Goal: Task Accomplishment & Management: Use online tool/utility

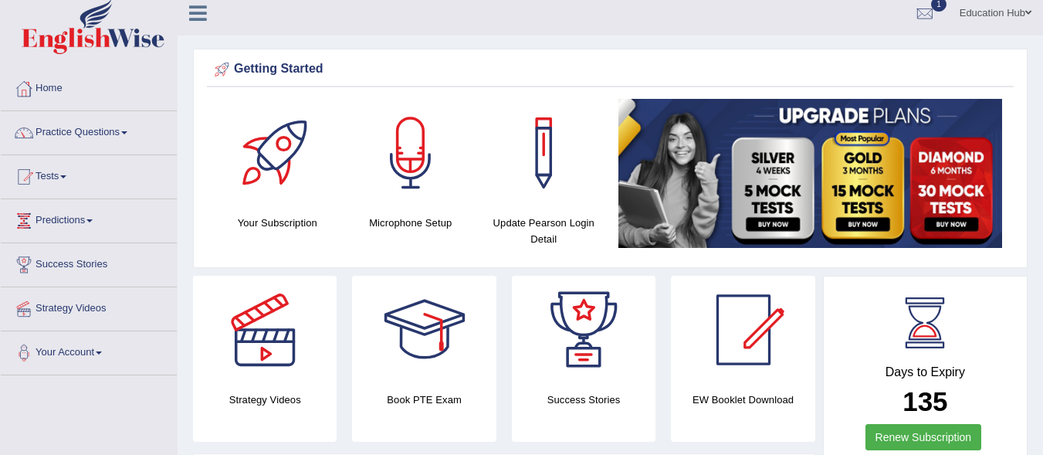
click at [1042, 74] on html "Toggle navigation Home Practice Questions Speaking Practice Read Aloud Repeat S…" at bounding box center [521, 218] width 1043 height 455
click at [83, 132] on link "Practice Questions" at bounding box center [89, 130] width 176 height 39
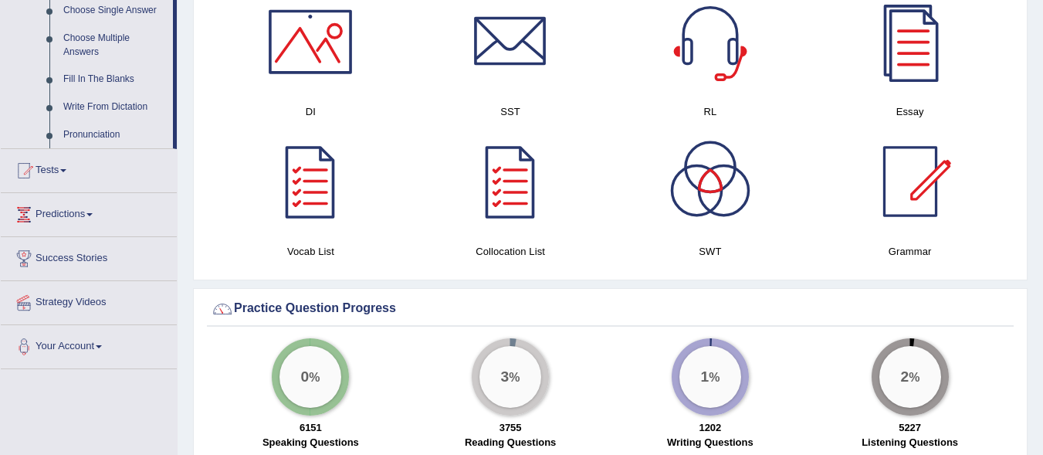
scroll to position [863, 0]
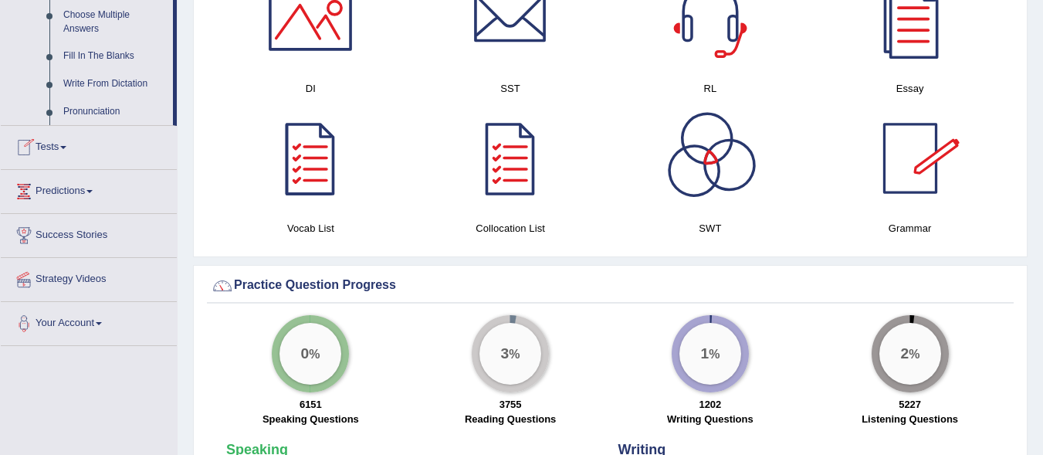
click at [64, 142] on link "Tests" at bounding box center [89, 145] width 176 height 39
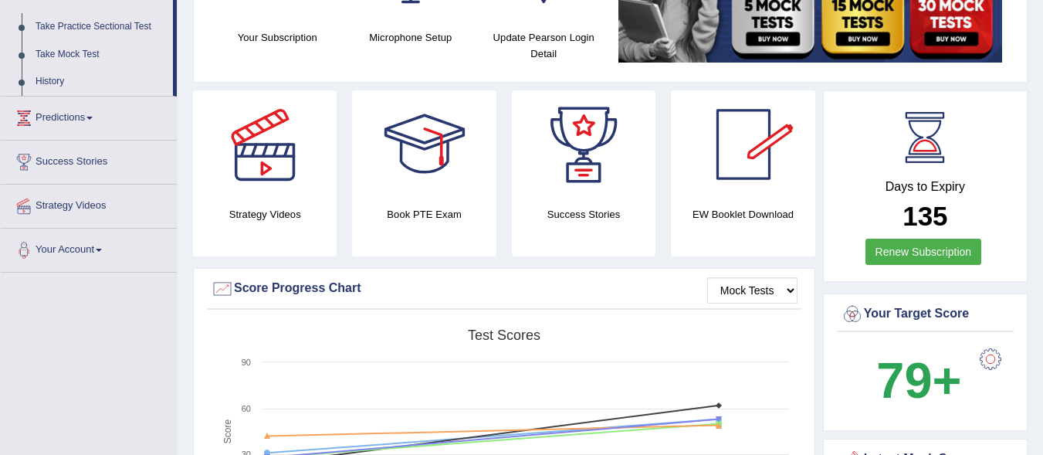
scroll to position [0, 0]
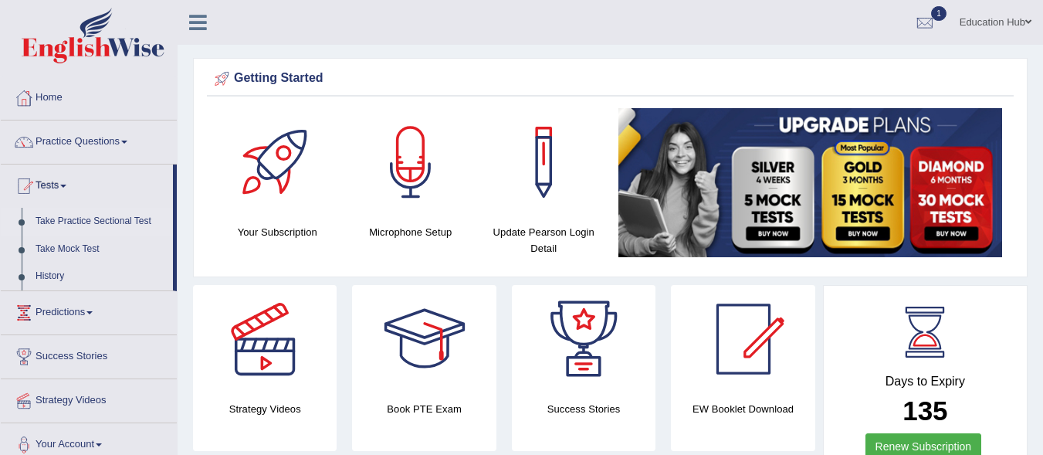
click at [97, 216] on link "Take Practice Sectional Test" at bounding box center [101, 222] width 144 height 28
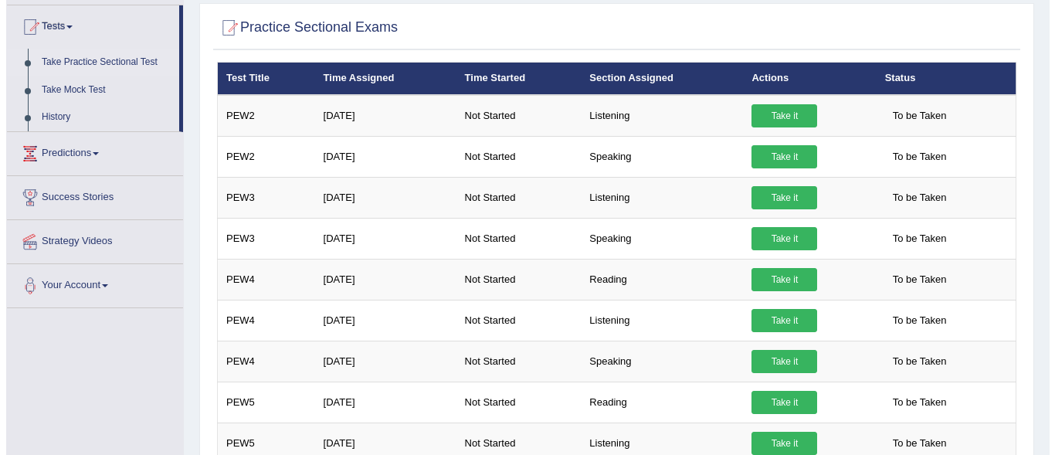
scroll to position [200, 0]
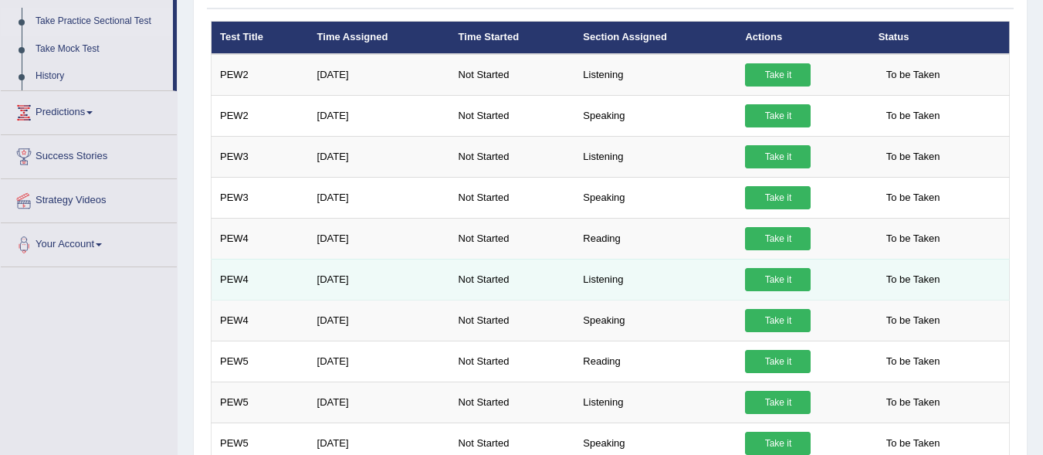
click at [775, 276] on link "Take it" at bounding box center [778, 279] width 66 height 23
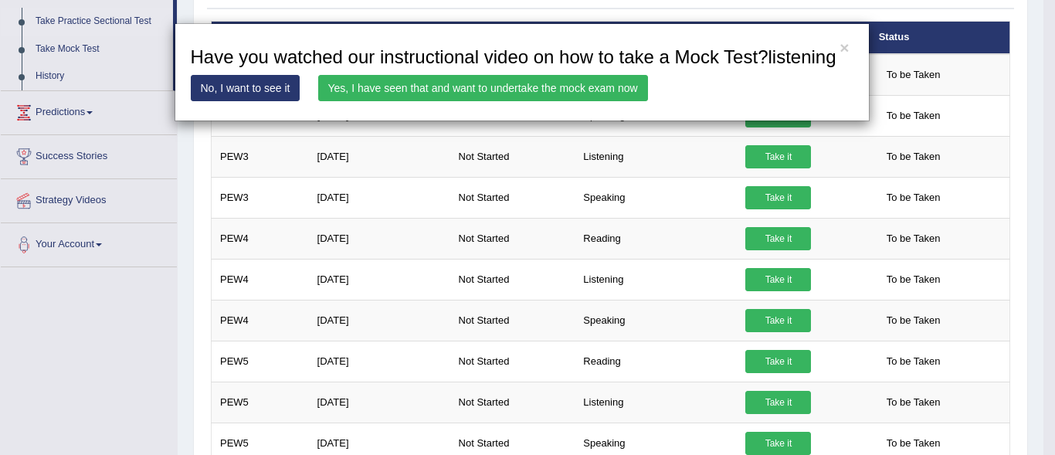
click at [533, 85] on link "Yes, I have seen that and want to undertake the mock exam now" at bounding box center [483, 88] width 330 height 26
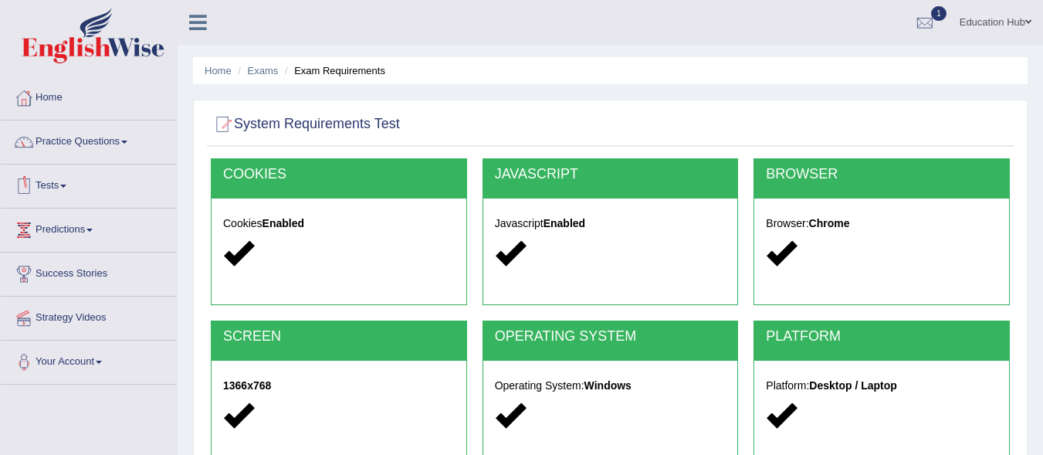
click at [73, 186] on link "Tests" at bounding box center [89, 183] width 176 height 39
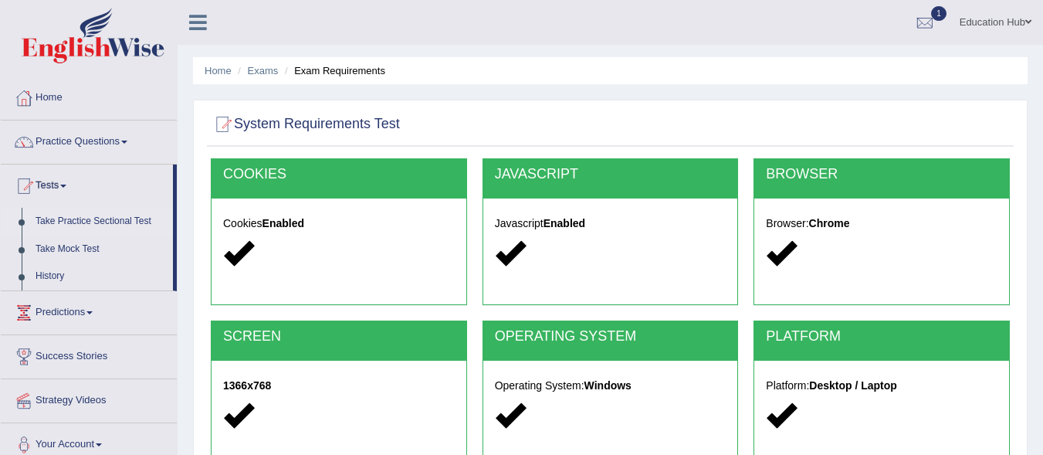
click at [65, 222] on link "Take Practice Sectional Test" at bounding box center [101, 222] width 144 height 28
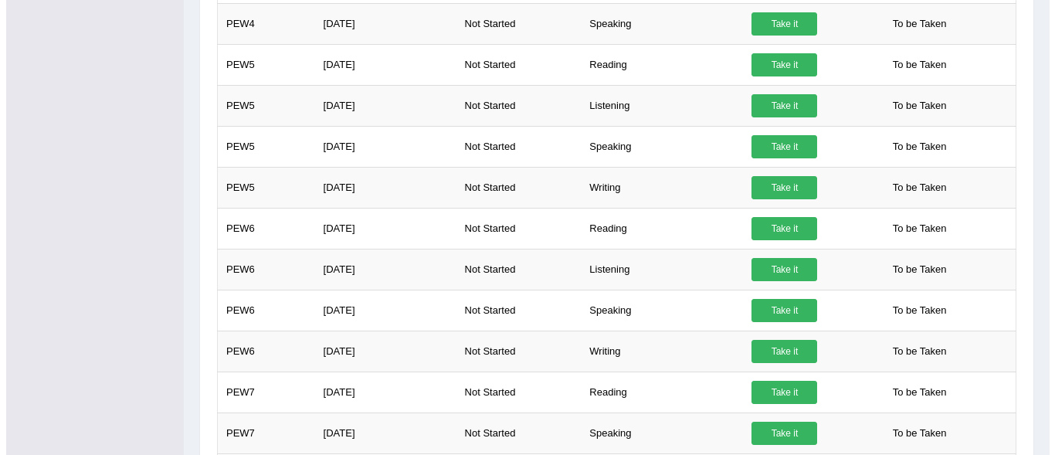
scroll to position [515, 0]
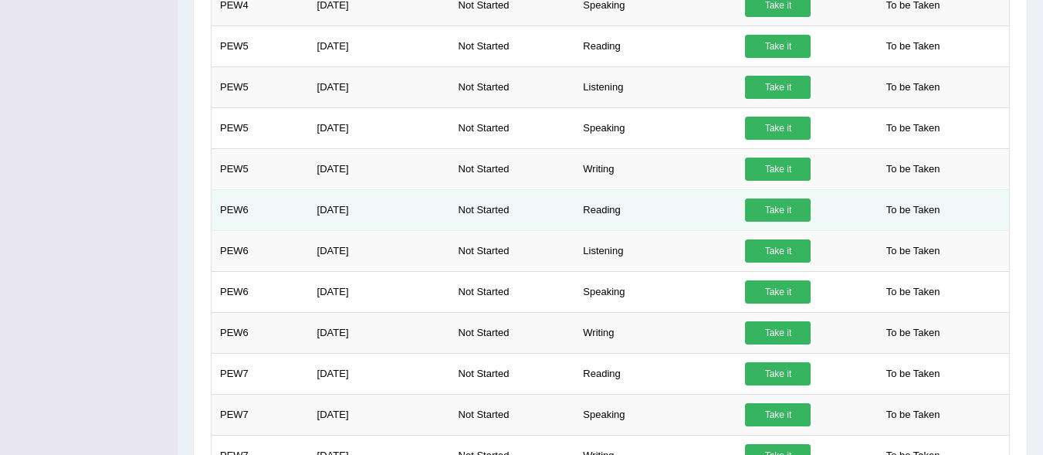
click at [770, 210] on link "Take it" at bounding box center [778, 209] width 66 height 23
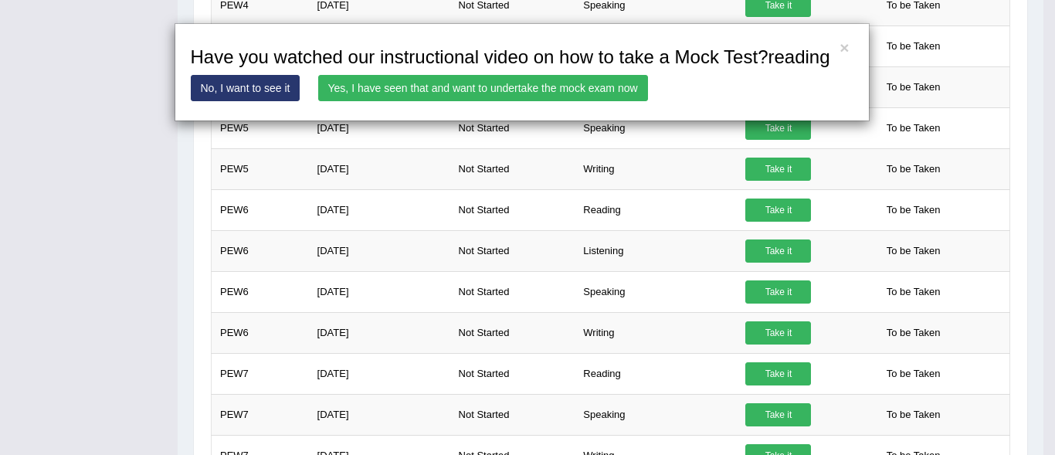
click at [621, 91] on link "Yes, I have seen that and want to undertake the mock exam now" at bounding box center [483, 88] width 330 height 26
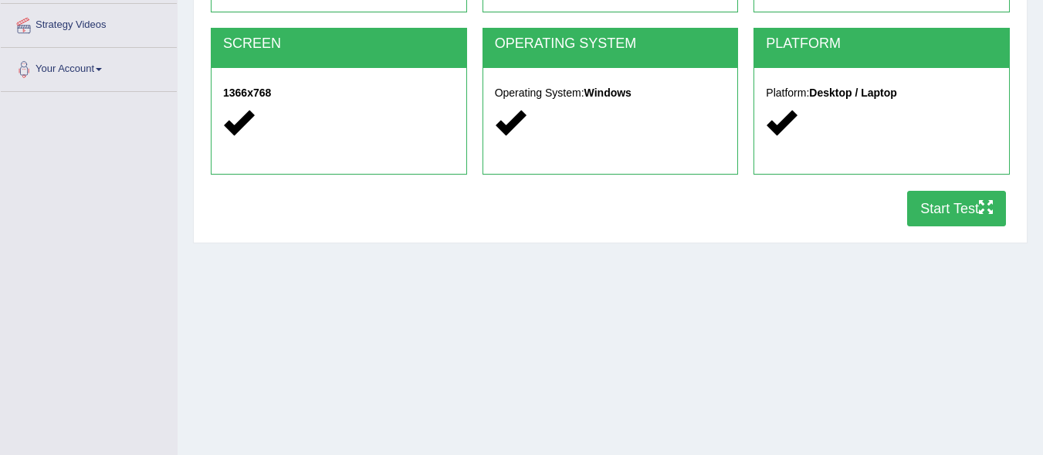
scroll to position [296, 0]
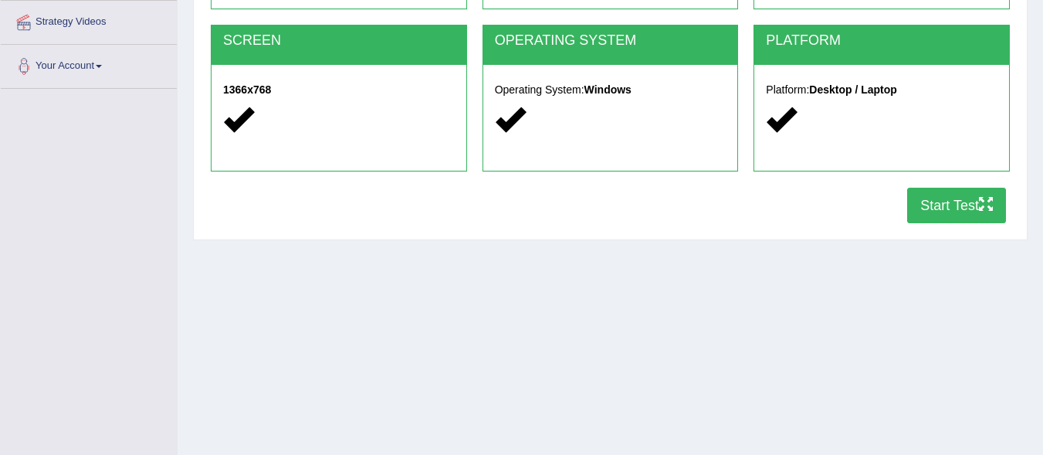
drag, startPoint x: 1052, startPoint y: 95, endPoint x: 1054, endPoint y: 251, distance: 156.0
click at [940, 205] on button "Start Test" at bounding box center [956, 206] width 99 height 36
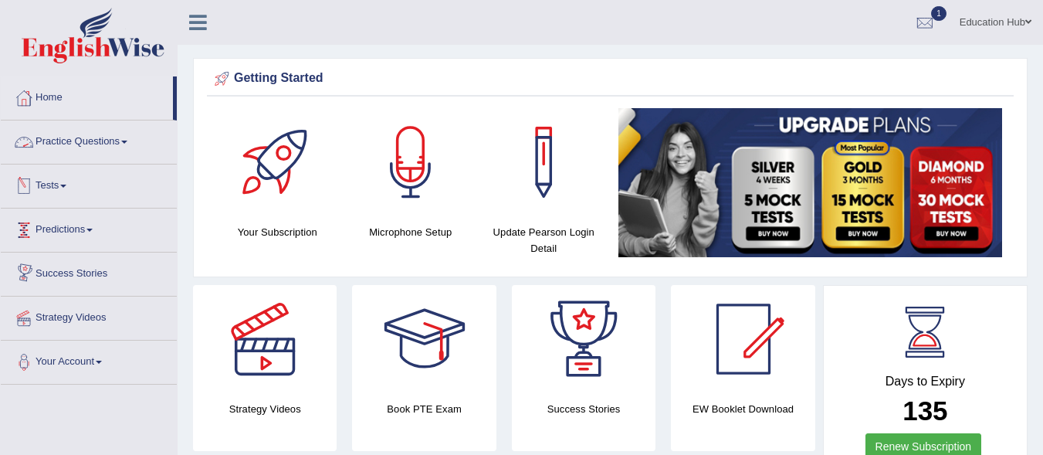
click at [129, 144] on link "Practice Questions" at bounding box center [89, 139] width 176 height 39
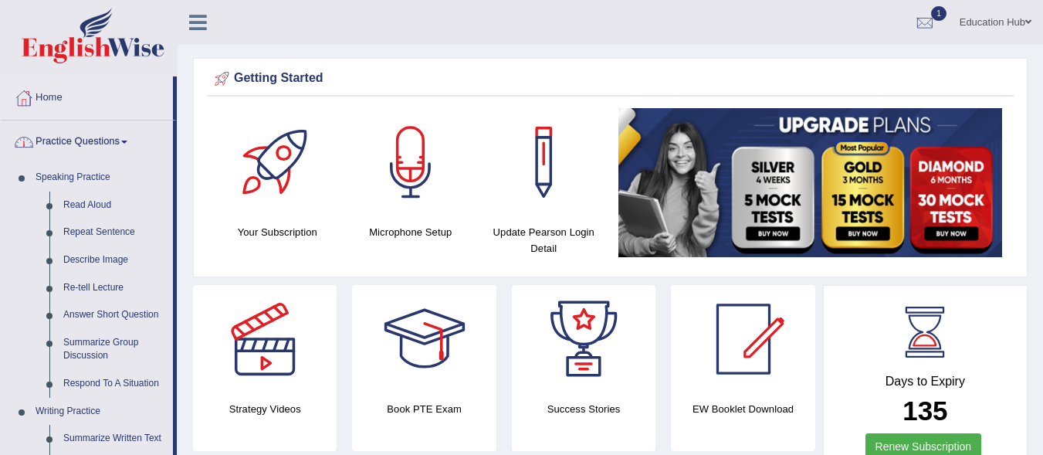
drag, startPoint x: 173, startPoint y: 124, endPoint x: 182, endPoint y: 195, distance: 72.4
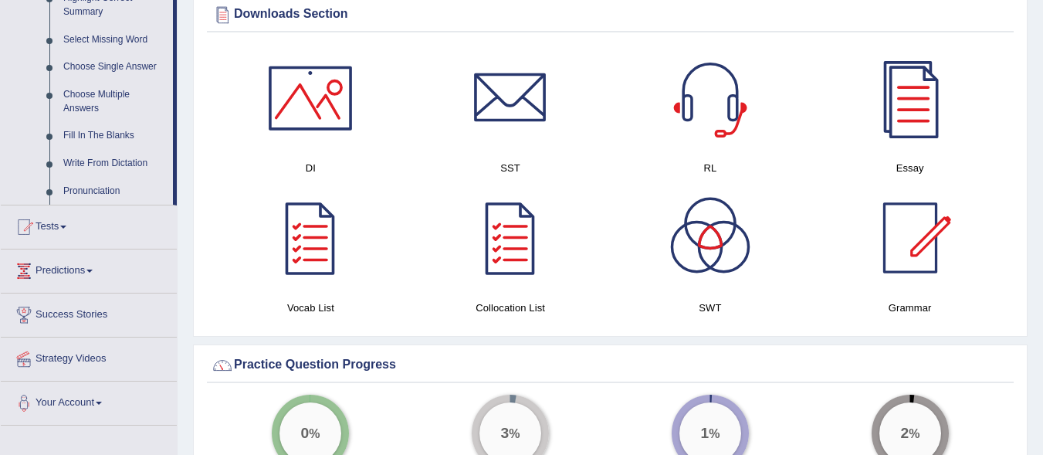
scroll to position [830, 0]
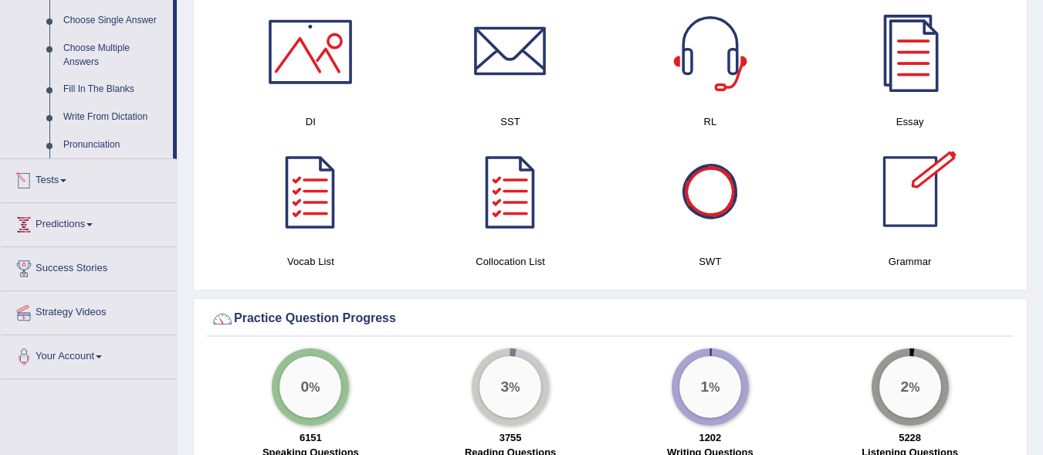
click at [65, 177] on link "Tests" at bounding box center [89, 178] width 176 height 39
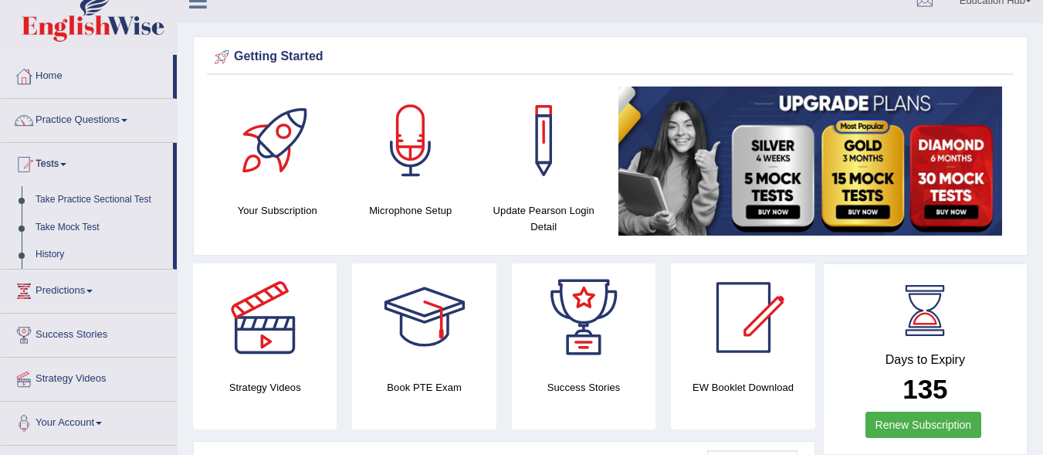
scroll to position [0, 0]
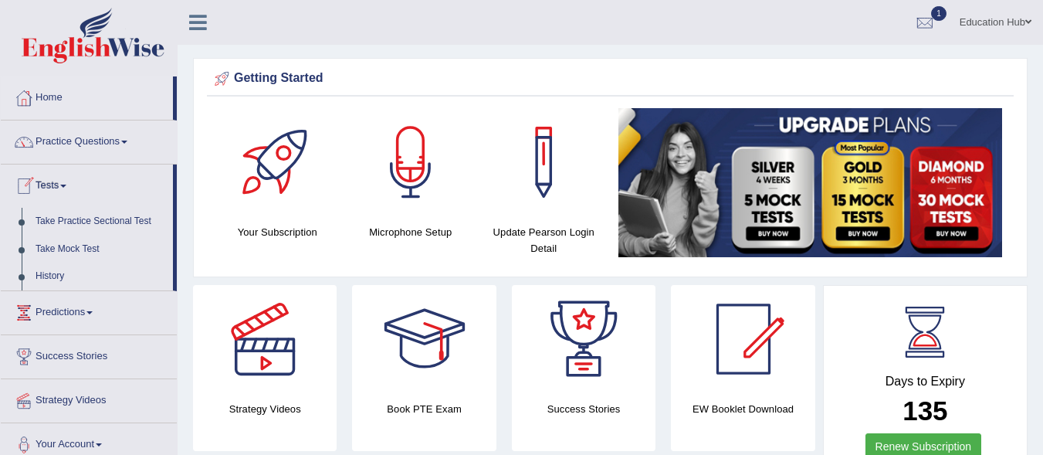
click at [73, 185] on link "Tests" at bounding box center [87, 183] width 172 height 39
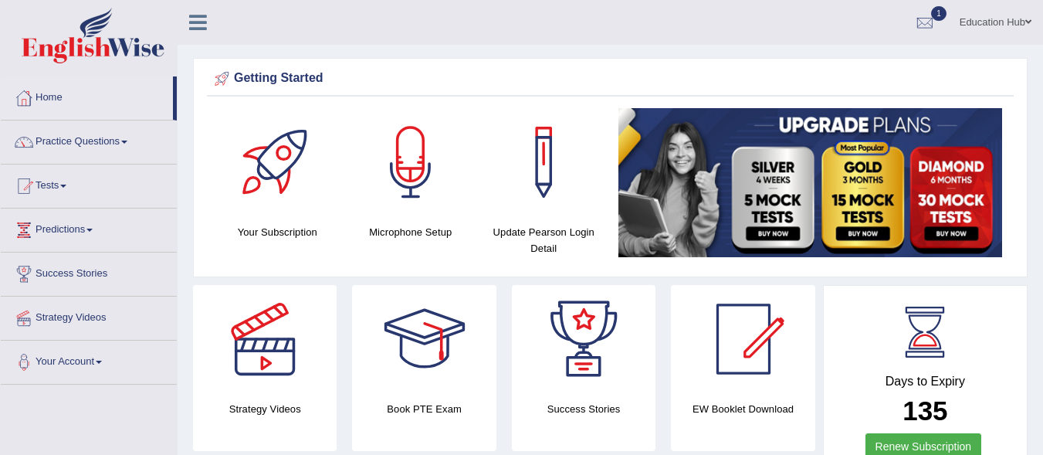
click at [73, 185] on link "Tests" at bounding box center [89, 183] width 176 height 39
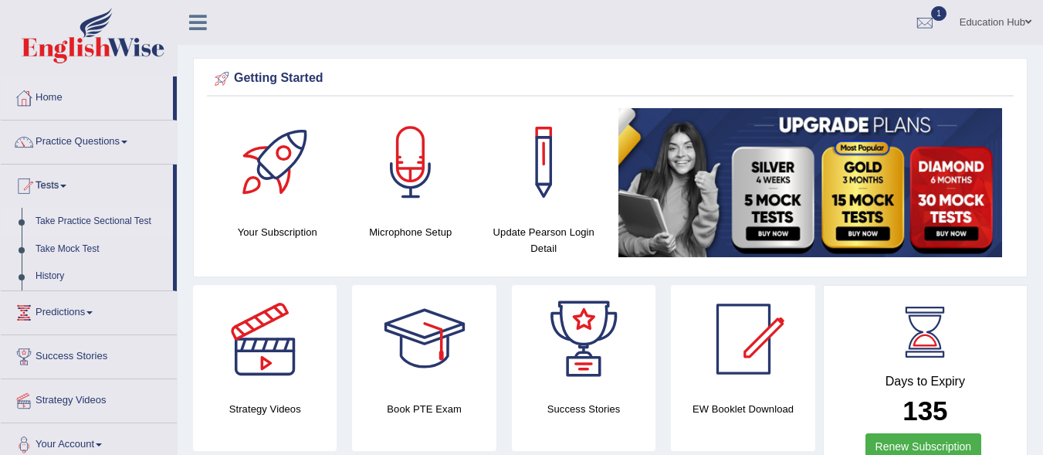
click at [124, 219] on link "Take Practice Sectional Test" at bounding box center [101, 222] width 144 height 28
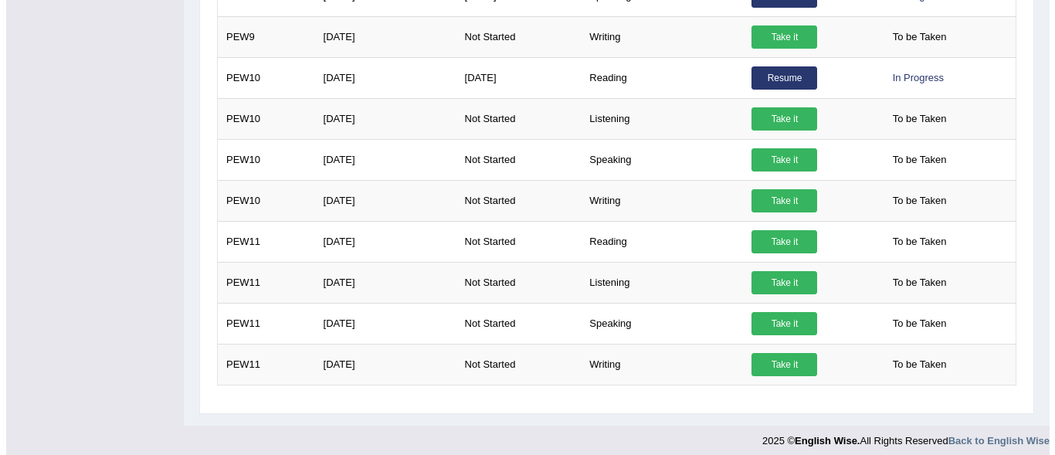
scroll to position [1229, 0]
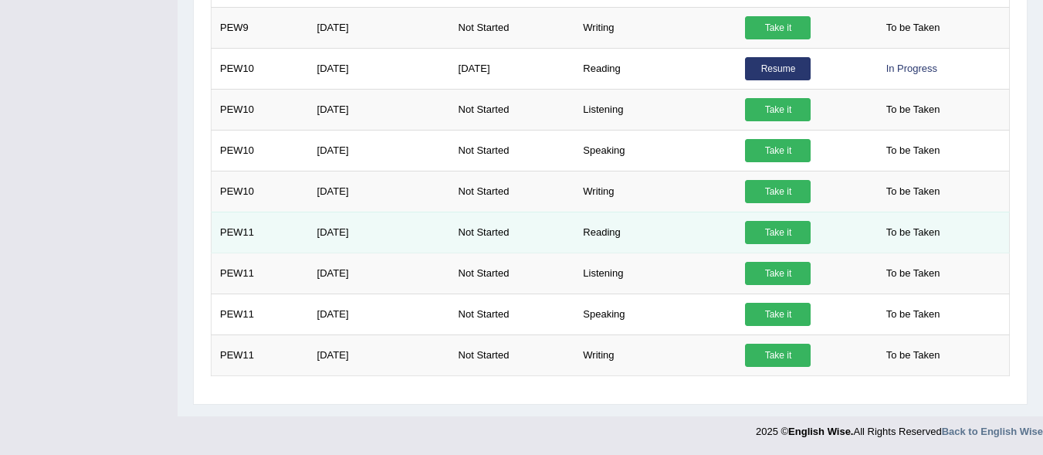
click at [760, 229] on link "Take it" at bounding box center [778, 232] width 66 height 23
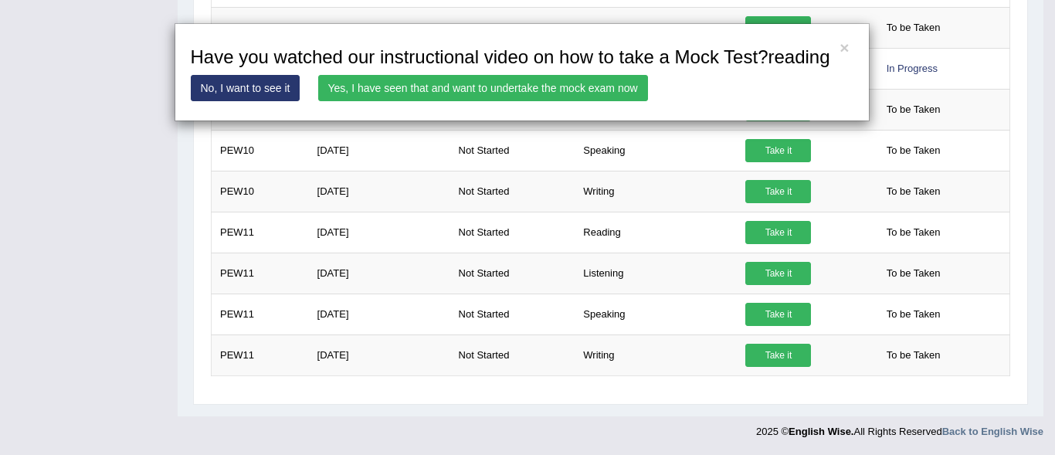
click at [547, 88] on link "Yes, I have seen that and want to undertake the mock exam now" at bounding box center [483, 88] width 330 height 26
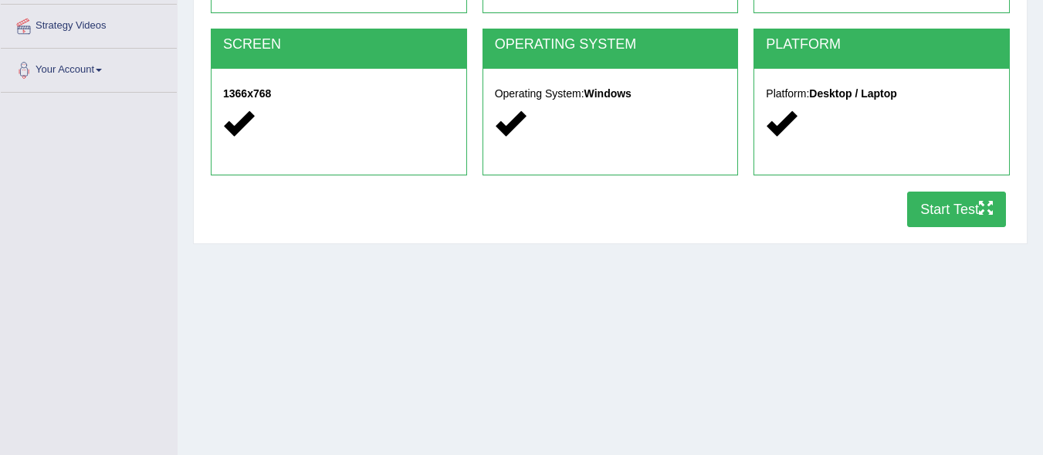
scroll to position [296, 0]
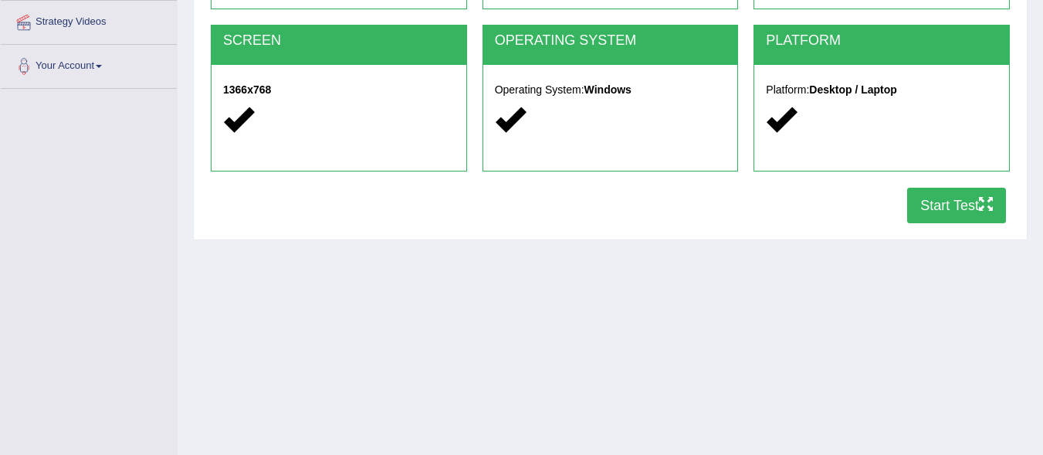
click at [935, 208] on button "Start Test" at bounding box center [956, 206] width 99 height 36
